Goal: Task Accomplishment & Management: Use online tool/utility

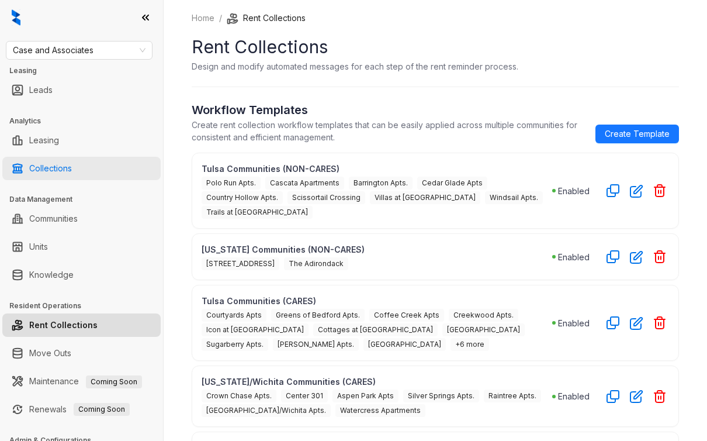
click at [60, 168] on link "Collections" at bounding box center [50, 168] width 43 height 23
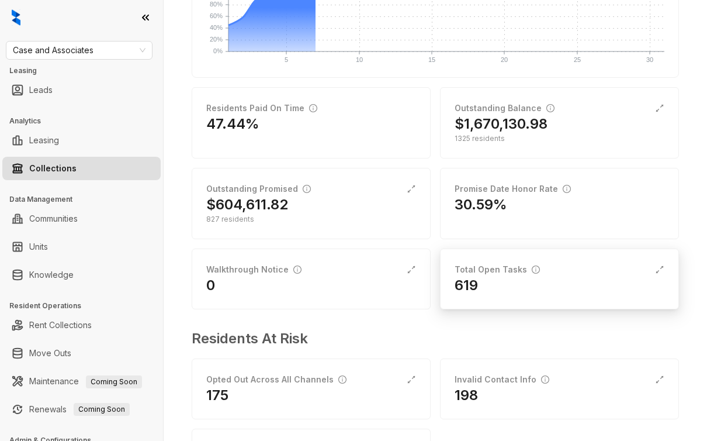
scroll to position [243, 0]
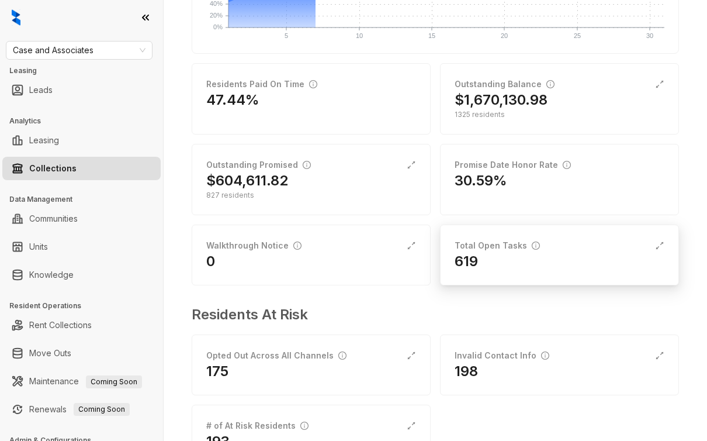
click at [487, 236] on div "Total Open Tasks 619" at bounding box center [559, 254] width 239 height 61
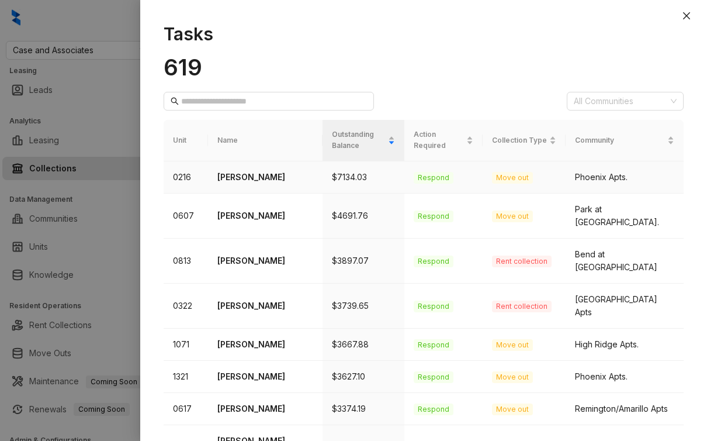
click at [240, 175] on p "[PERSON_NAME]" at bounding box center [265, 177] width 96 height 13
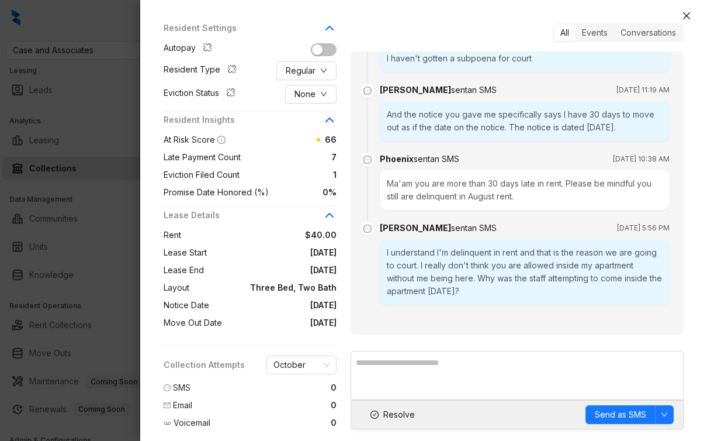
scroll to position [257, 0]
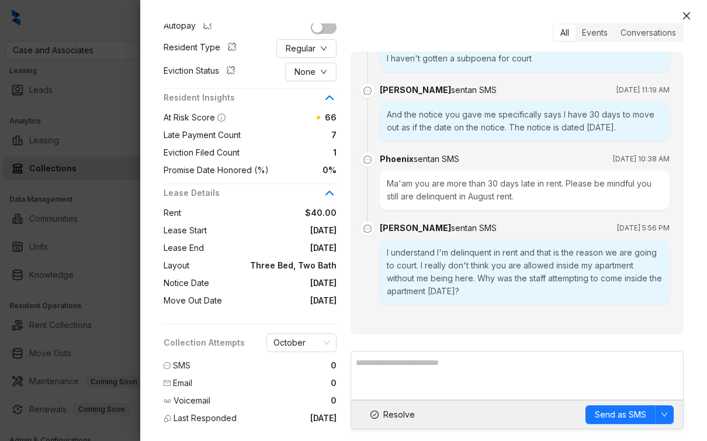
click at [699, 116] on div "[PERSON_NAME] Current Resident [PHONE_NUMBER] [EMAIL_ADDRESS][DOMAIN_NAME] Comm…" at bounding box center [423, 226] width 567 height 429
click at [132, 146] on div at bounding box center [353, 220] width 707 height 441
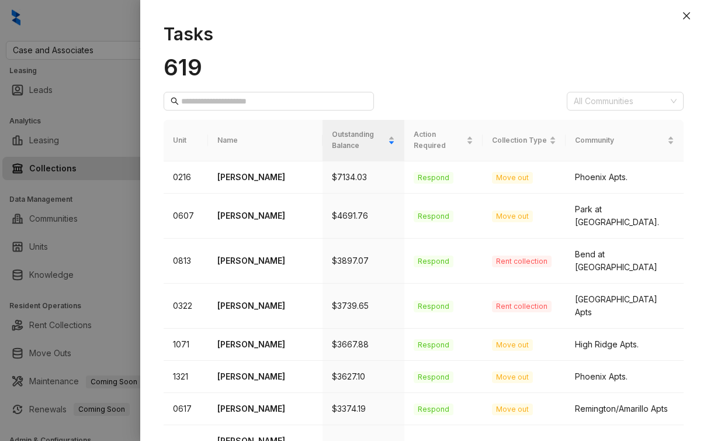
click at [127, 202] on div at bounding box center [353, 220] width 707 height 441
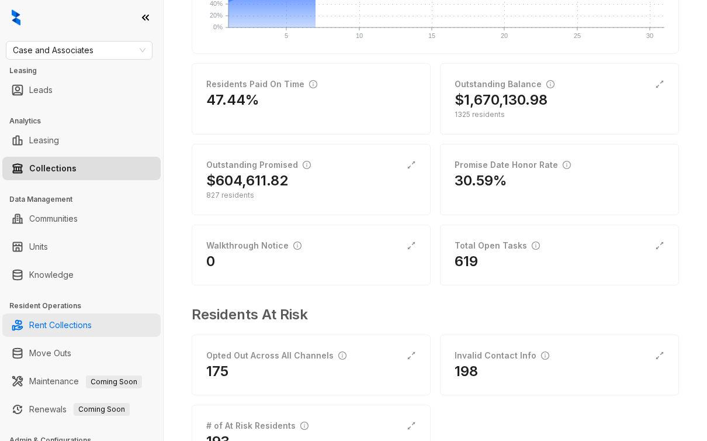
click at [79, 327] on link "Rent Collections" at bounding box center [60, 324] width 63 height 23
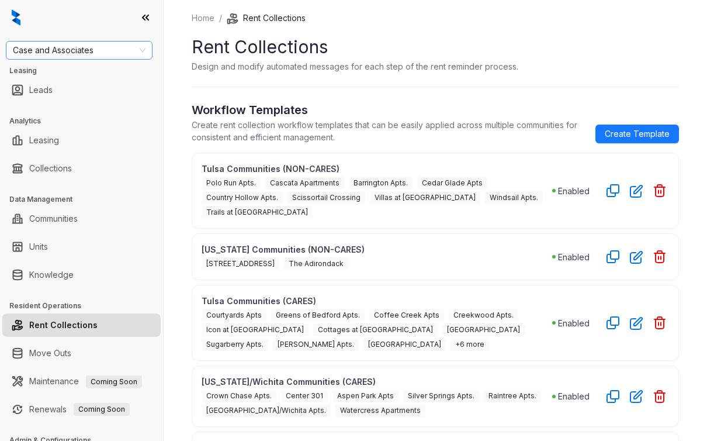
click at [74, 56] on span "Case and Associates" at bounding box center [79, 50] width 133 height 18
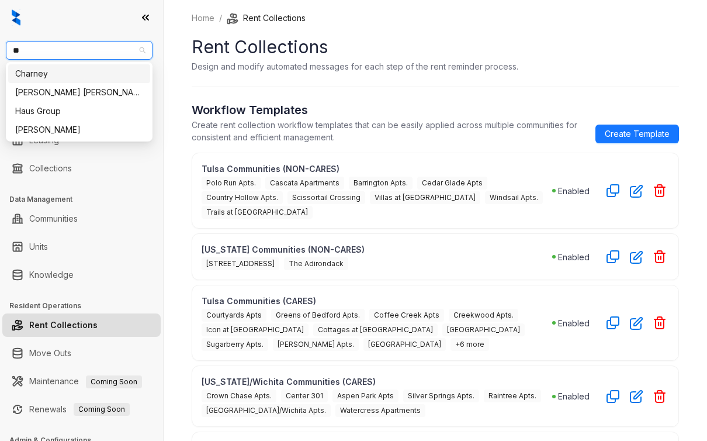
type input "***"
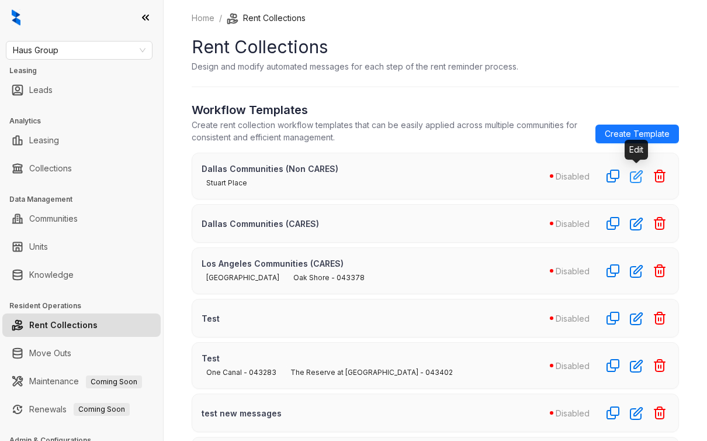
click at [631, 180] on icon "button" at bounding box center [636, 175] width 13 height 13
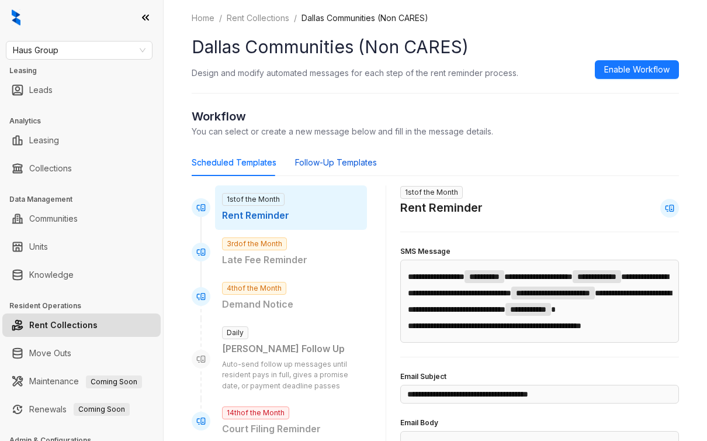
click at [334, 158] on div "Follow-Up Templates" at bounding box center [336, 162] width 82 height 13
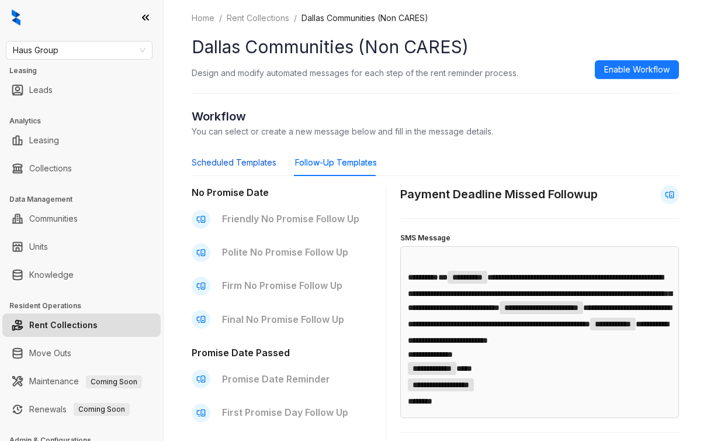
click at [254, 158] on div "Scheduled Templates" at bounding box center [234, 162] width 85 height 13
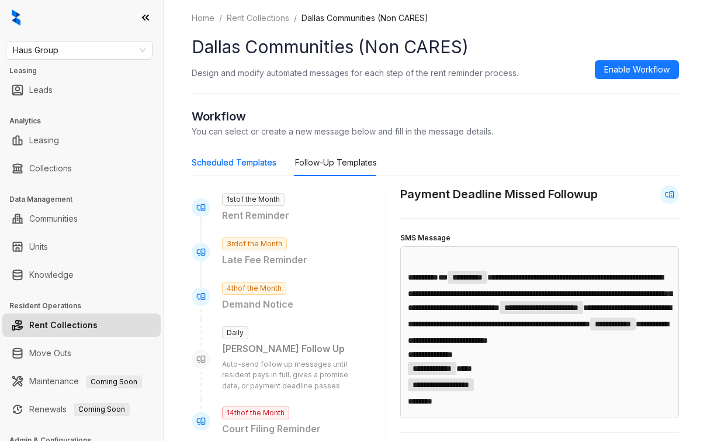
type input "**********"
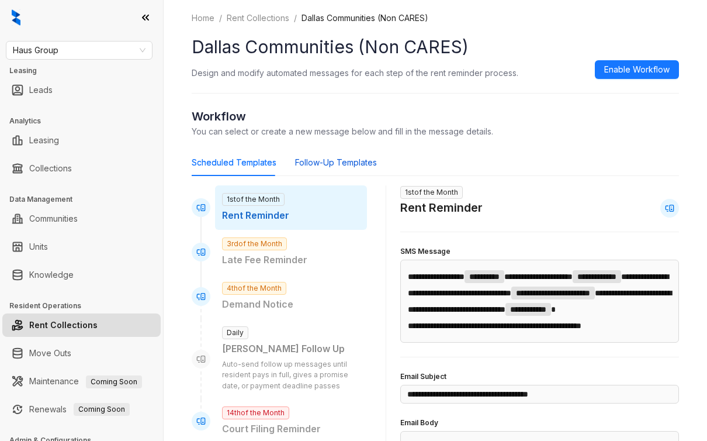
click at [368, 165] on div "Follow-Up Templates" at bounding box center [336, 162] width 82 height 13
type input "**********"
